Goal: Complete application form

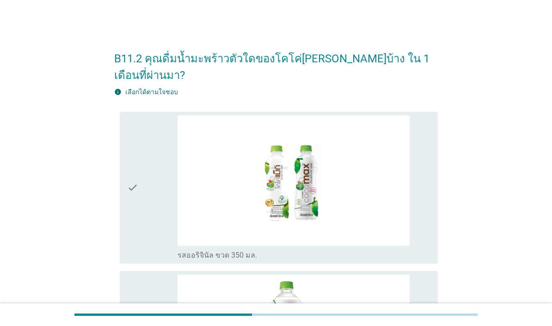
scroll to position [33, 0]
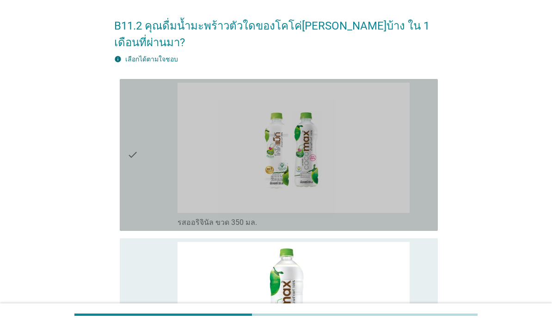
click at [159, 197] on div "check" at bounding box center [152, 155] width 50 height 145
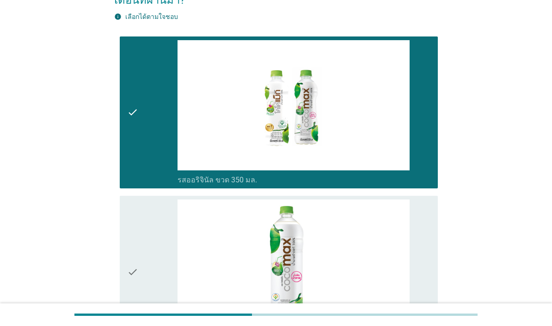
scroll to position [76, 0]
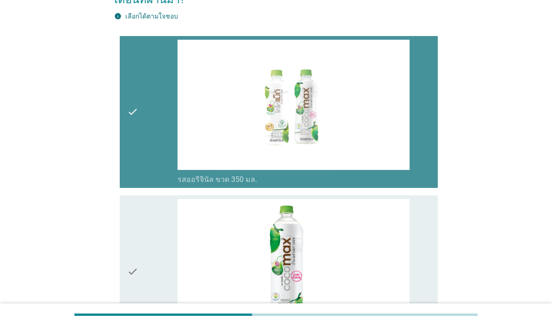
click at [146, 150] on div "check" at bounding box center [152, 112] width 50 height 145
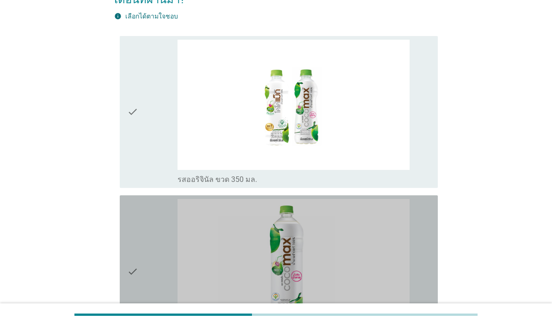
click at [158, 226] on div "check" at bounding box center [152, 271] width 50 height 145
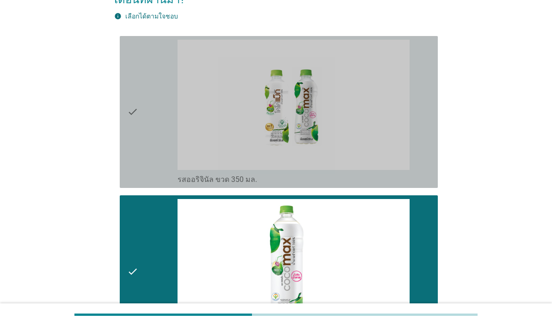
click at [148, 138] on div "check" at bounding box center [152, 112] width 50 height 145
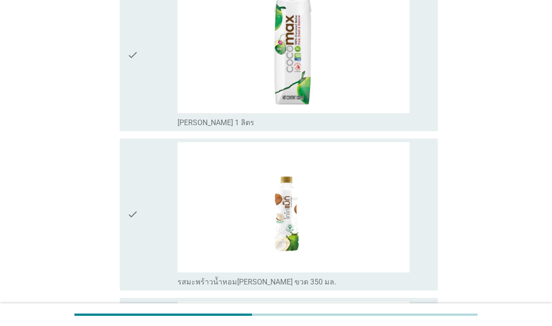
scroll to position [453, 0]
click at [148, 118] on div "check" at bounding box center [152, 54] width 50 height 145
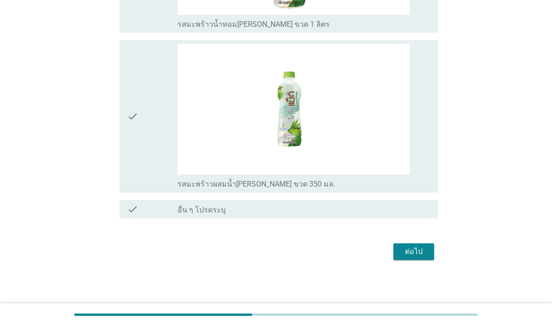
scroll to position [889, 0]
click at [425, 258] on div "ต่อไป" at bounding box center [414, 251] width 26 height 11
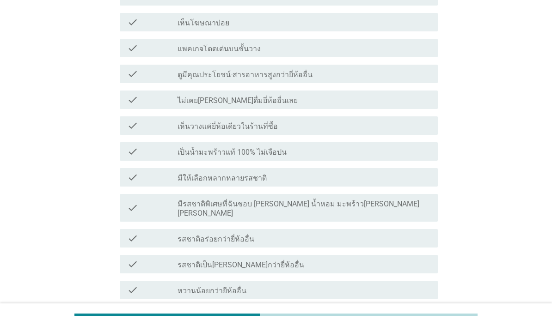
scroll to position [395, 0]
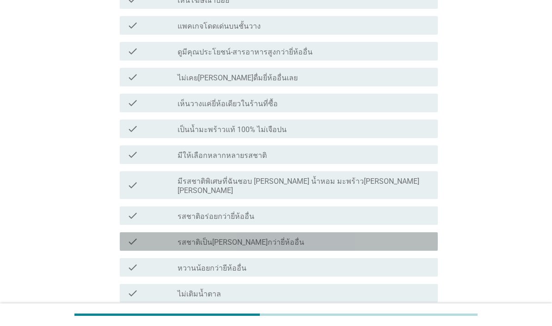
click at [319, 247] on div "check_box_outline_blank รสชาติเป็น[PERSON_NAME]กว่ายี่ห้ออื่น" at bounding box center [304, 241] width 253 height 11
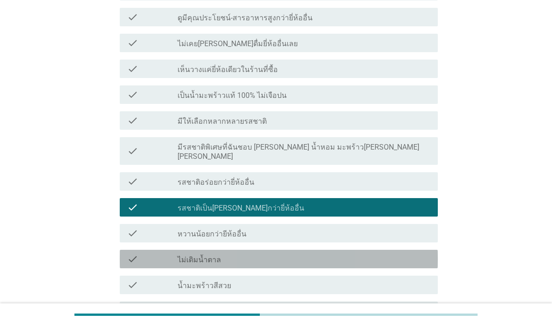
scroll to position [447, 0]
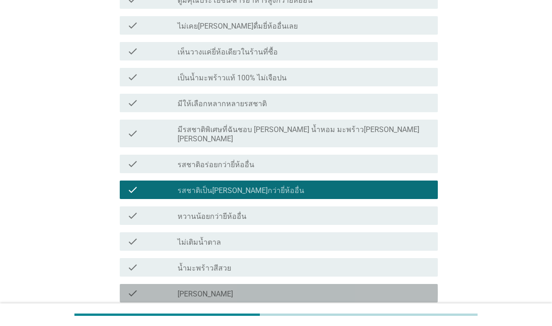
click at [286, 299] on div "check_box_outline_blank [PERSON_NAME]" at bounding box center [304, 293] width 253 height 11
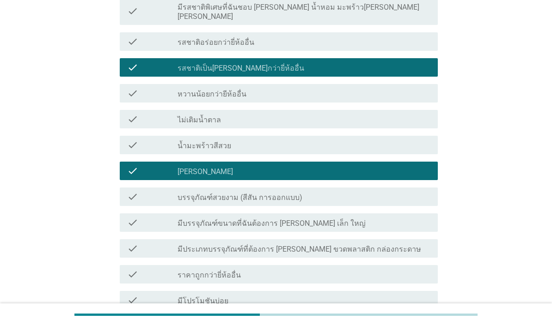
scroll to position [582, 0]
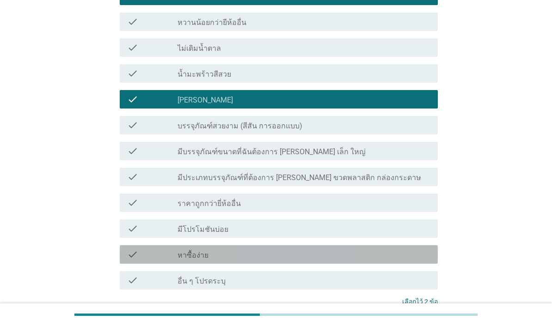
click at [303, 264] on div "check check_box_outline_blank หาซื้อง่าย" at bounding box center [279, 255] width 318 height 18
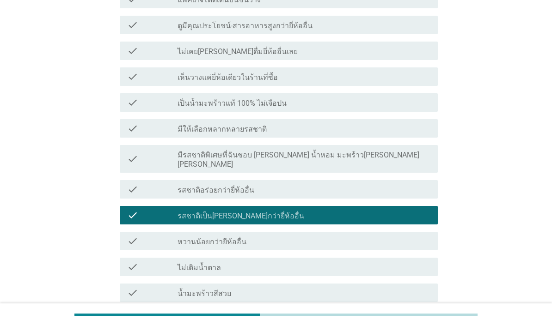
click at [345, 108] on div "check_box_outline_blank เป็นน้ำมะพร้าวแท้ 100% ไม่เจือปน" at bounding box center [304, 102] width 253 height 11
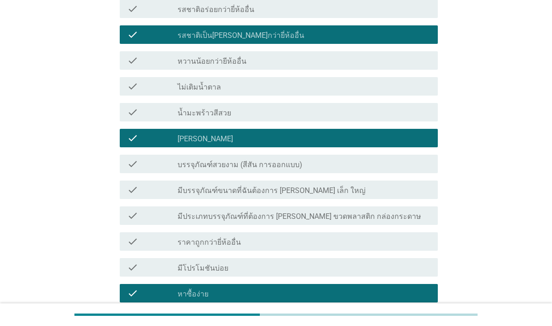
scroll to position [656, 0]
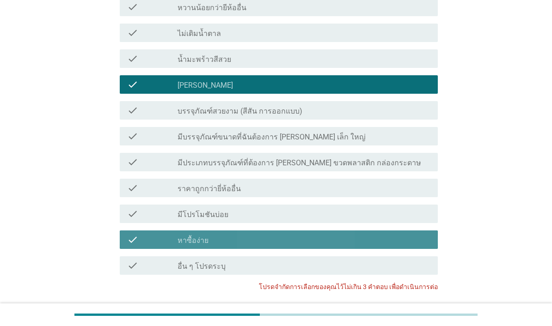
click at [363, 246] on div "check_box_outline_blank หาซื้อง่าย" at bounding box center [304, 239] width 253 height 11
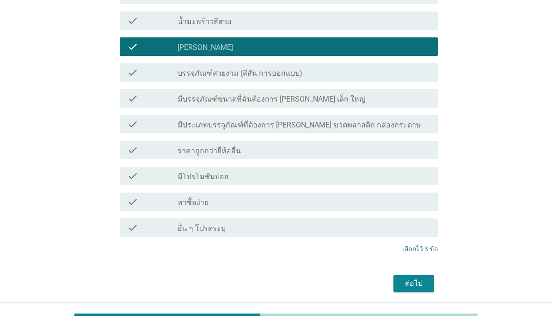
scroll to position [694, 0]
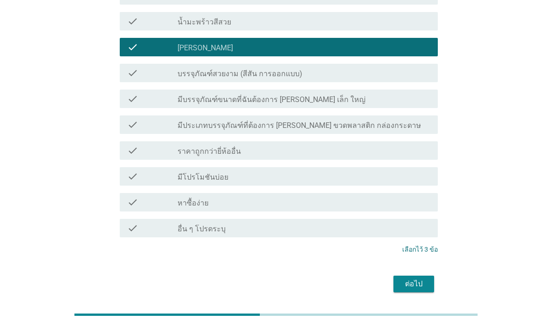
click at [421, 290] on div "ต่อไป" at bounding box center [414, 284] width 26 height 11
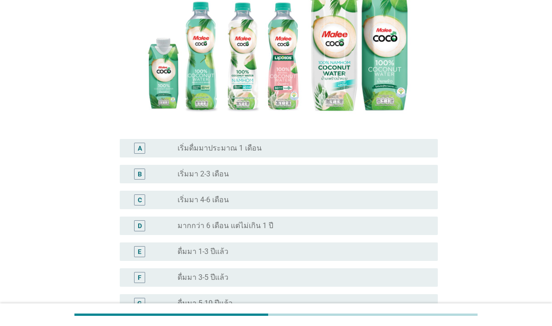
scroll to position [187, 0]
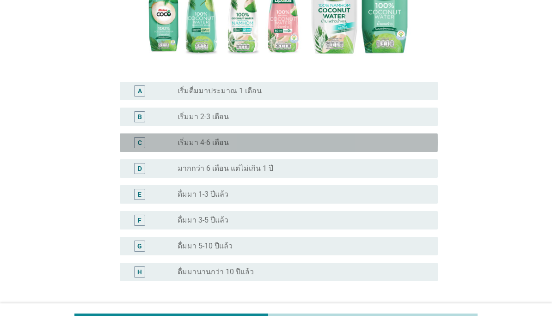
click at [274, 148] on div "radio_button_unchecked เริ่มมา 4-6 เดือน" at bounding box center [301, 142] width 246 height 9
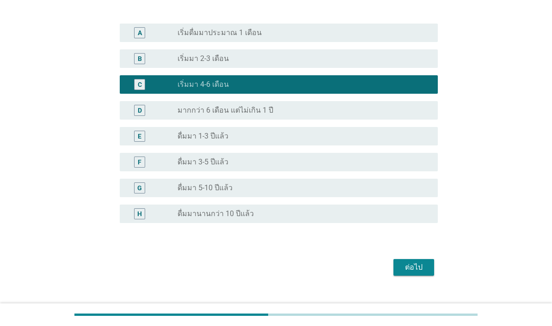
scroll to position [245, 0]
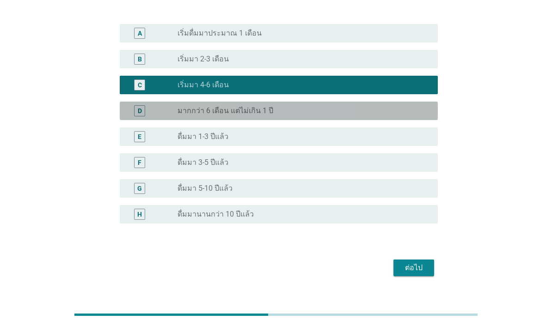
click at [321, 116] on div "radio_button_unchecked มากกว่า 6 เดือน แต่ไม่เกิน 1 ปี" at bounding box center [301, 110] width 246 height 9
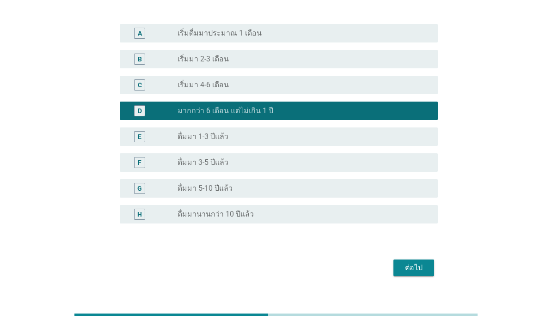
click at [424, 274] on div "ต่อไป" at bounding box center [414, 268] width 26 height 11
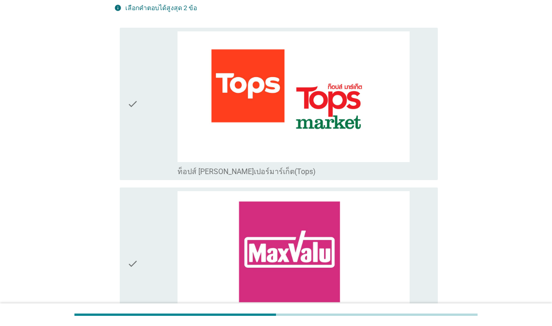
scroll to position [257, 0]
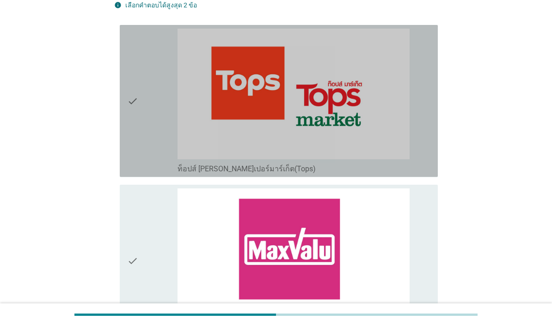
click at [161, 173] on div "check" at bounding box center [152, 101] width 50 height 145
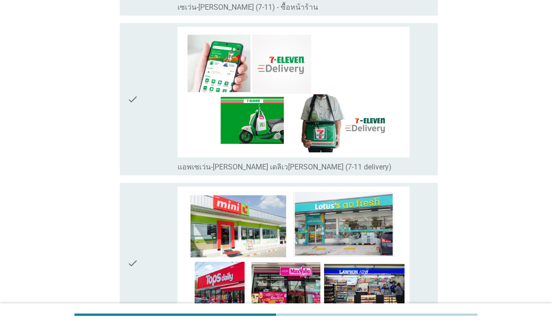
scroll to position [2200, 0]
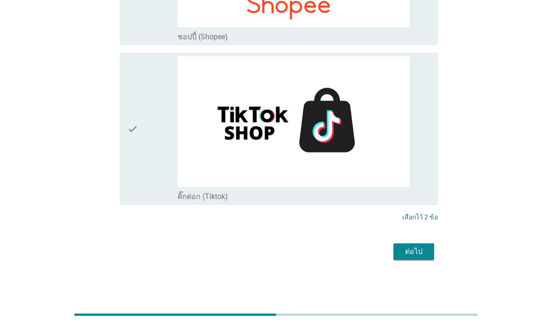
click at [420, 258] on div "ต่อไป" at bounding box center [414, 251] width 26 height 11
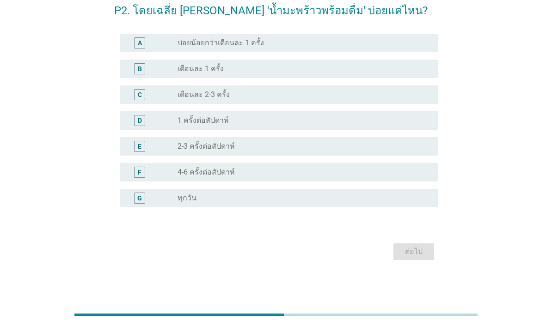
scroll to position [23, 0]
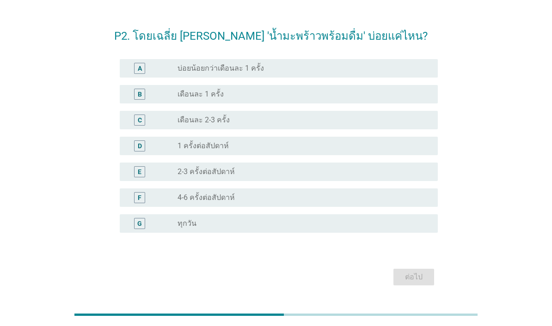
click at [232, 151] on div "radio_button_unchecked 1 ครั้งต่อสัปดาห์" at bounding box center [301, 145] width 246 height 9
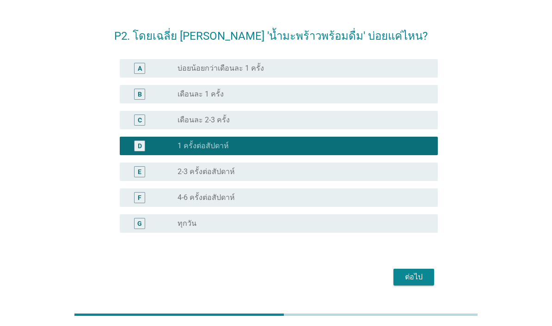
click at [425, 283] on div "ต่อไป" at bounding box center [414, 277] width 26 height 11
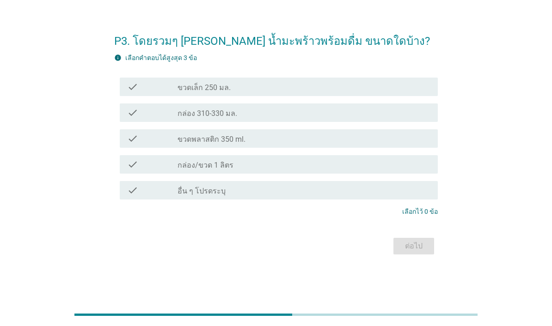
scroll to position [0, 0]
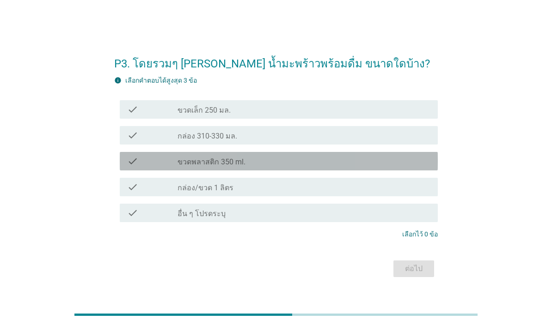
click at [273, 193] on div "check_box_outline_blank กล่อง/ขวด 1 ลิตร" at bounding box center [304, 187] width 253 height 11
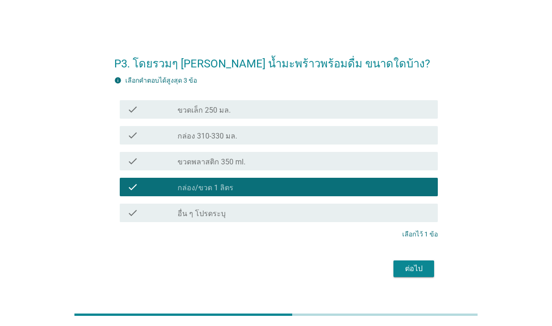
click at [416, 275] on div "ต่อไป" at bounding box center [414, 269] width 26 height 11
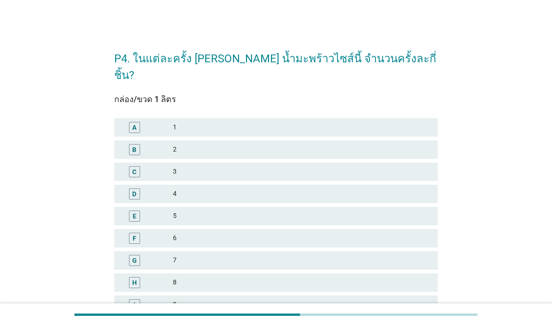
click at [296, 122] on div "1" at bounding box center [302, 127] width 258 height 11
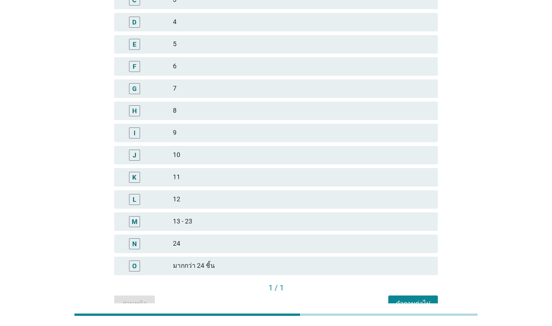
click at [420, 299] on div "คำถามต่อไป" at bounding box center [413, 304] width 35 height 10
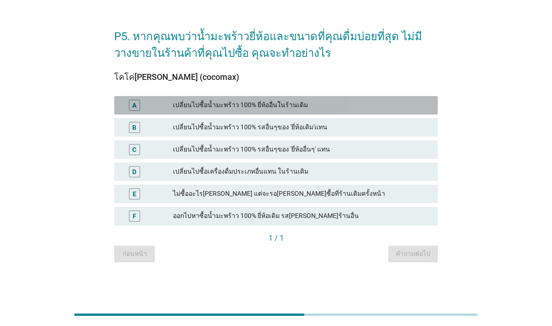
click at [243, 111] on div "เปลี่ยนไปซื้อน้ำมะพร้าว 100% ยี่ห้ออื่นในร้านเดิม" at bounding box center [302, 105] width 258 height 11
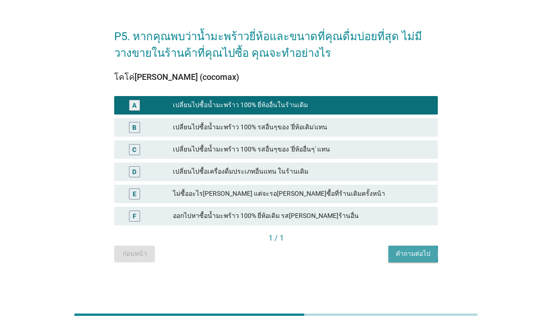
click at [423, 259] on div "คำถามต่อไป" at bounding box center [413, 254] width 35 height 10
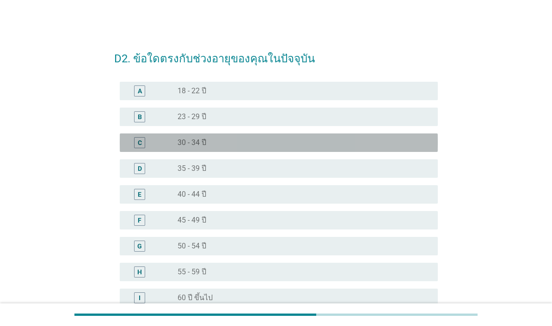
click at [274, 167] on div "radio_button_unchecked 35 - 39 ปี" at bounding box center [301, 168] width 246 height 9
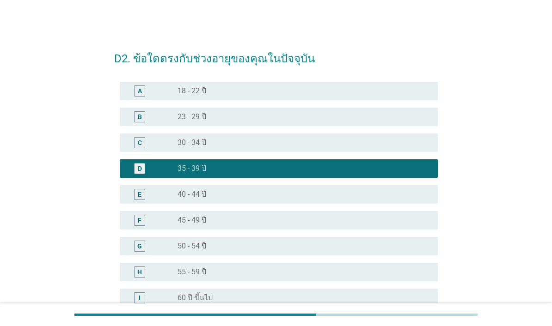
click at [418, 316] on div at bounding box center [275, 315] width 403 height 2
click at [419, 323] on div at bounding box center [275, 314] width 403 height 15
click at [422, 323] on div at bounding box center [275, 314] width 403 height 15
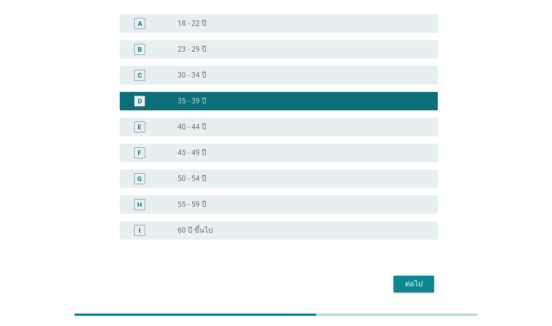
scroll to position [67, 0]
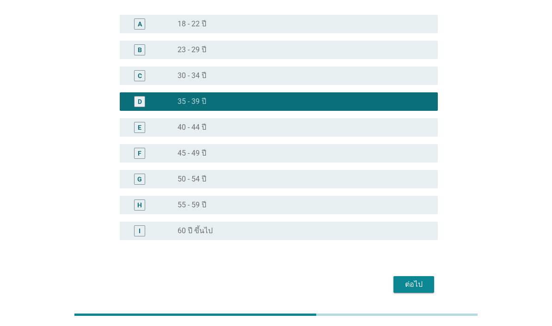
click at [421, 286] on div "ต่อไป" at bounding box center [414, 284] width 26 height 11
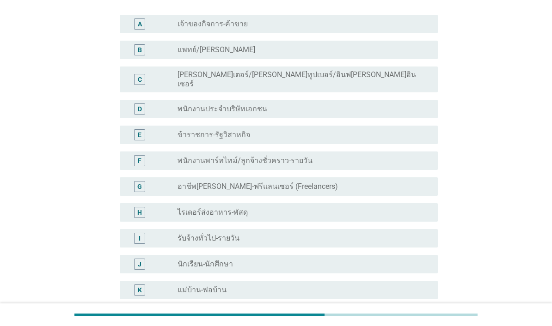
scroll to position [0, 0]
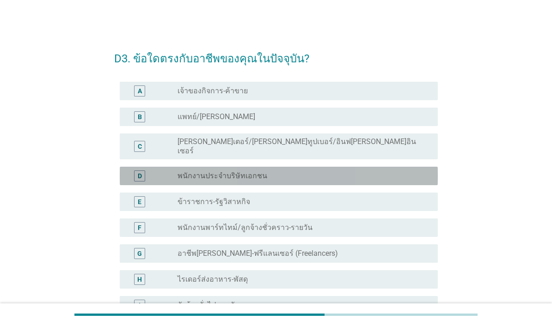
click at [352, 172] on div "radio_button_unchecked พนักงานประจำบริษัทเอกชน" at bounding box center [301, 176] width 246 height 9
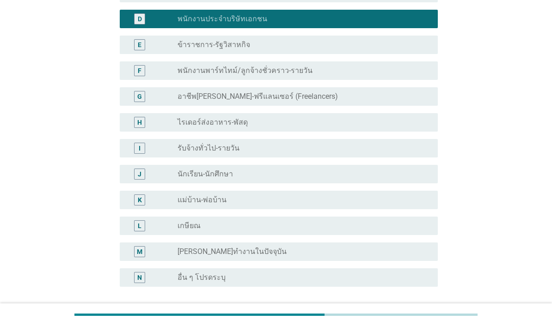
scroll to position [165, 0]
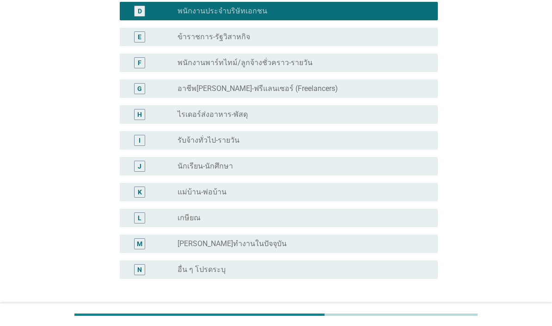
click at [423, 318] on div "ต่อไป" at bounding box center [414, 323] width 26 height 11
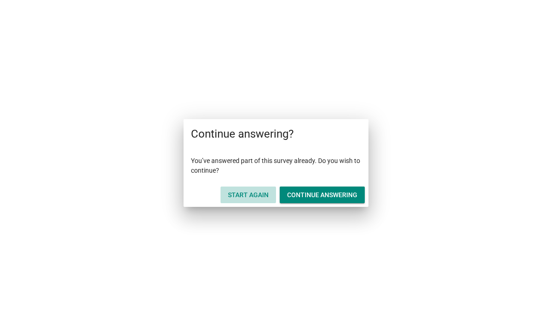
click at [259, 196] on div "Start Again" at bounding box center [248, 196] width 41 height 10
